Goal: Task Accomplishment & Management: Complete application form

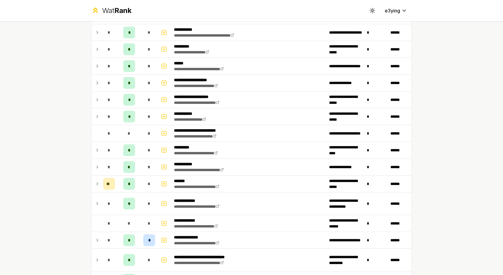
scroll to position [472, 0]
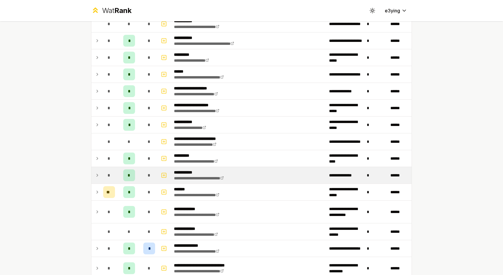
click at [97, 174] on icon at bounding box center [97, 175] width 5 height 7
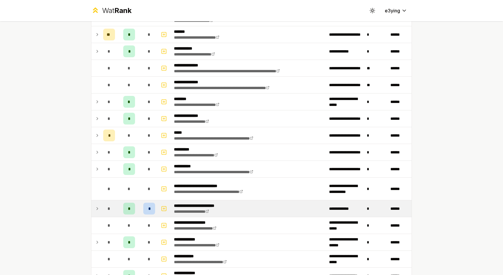
scroll to position [0, 0]
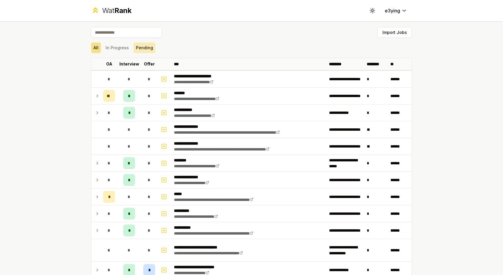
click at [138, 49] on button "Pending" at bounding box center [145, 47] width 22 height 11
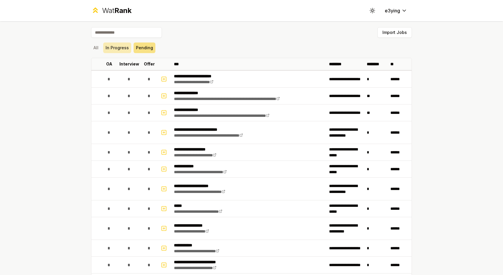
click at [125, 48] on button "In Progress" at bounding box center [117, 47] width 28 height 11
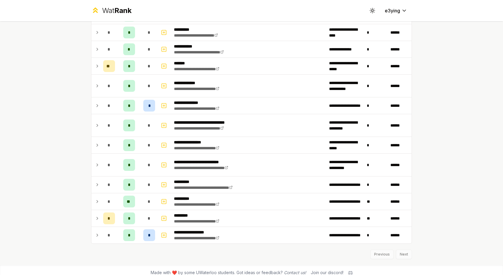
scroll to position [397, 0]
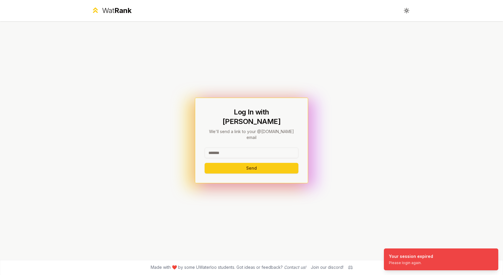
click at [257, 148] on input at bounding box center [252, 153] width 94 height 11
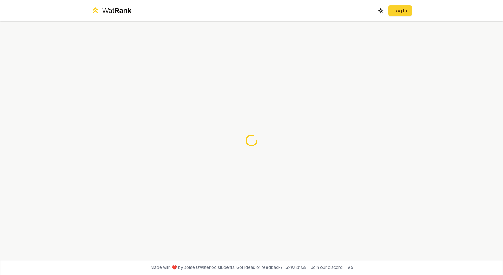
click at [404, 9] on link "Log In" at bounding box center [400, 10] width 14 height 7
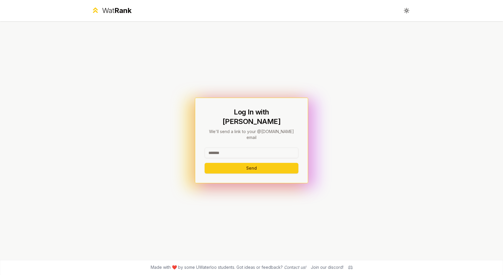
click at [236, 148] on input at bounding box center [252, 153] width 94 height 11
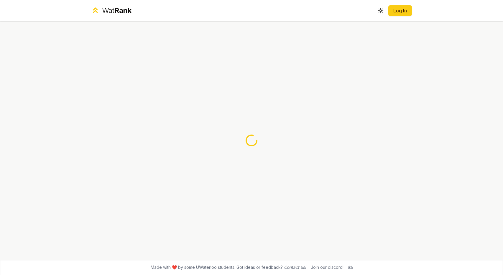
drag, startPoint x: 405, startPoint y: 12, endPoint x: 388, endPoint y: 32, distance: 25.9
click at [405, 12] on link "Log In" at bounding box center [400, 10] width 14 height 7
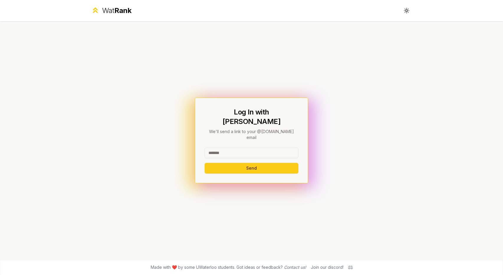
click at [243, 148] on input at bounding box center [252, 153] width 94 height 11
type input "******"
click at [254, 163] on button "Send" at bounding box center [252, 168] width 94 height 11
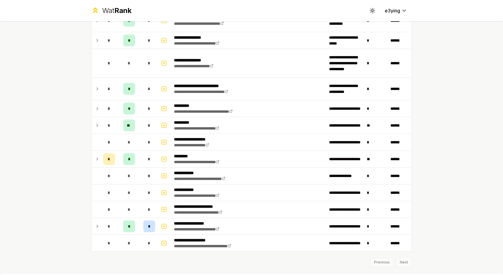
scroll to position [727, 0]
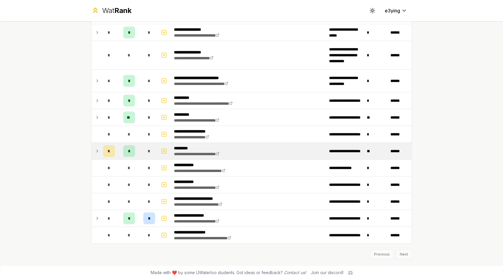
click at [95, 148] on icon at bounding box center [97, 151] width 5 height 7
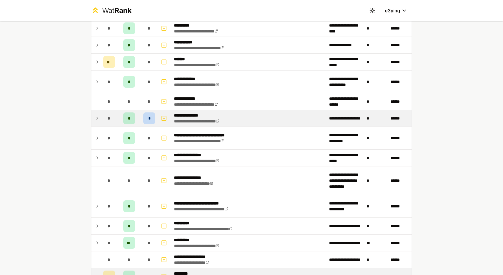
scroll to position [590, 0]
